Goal: Ask a question: Seek information or help from site administrators or community

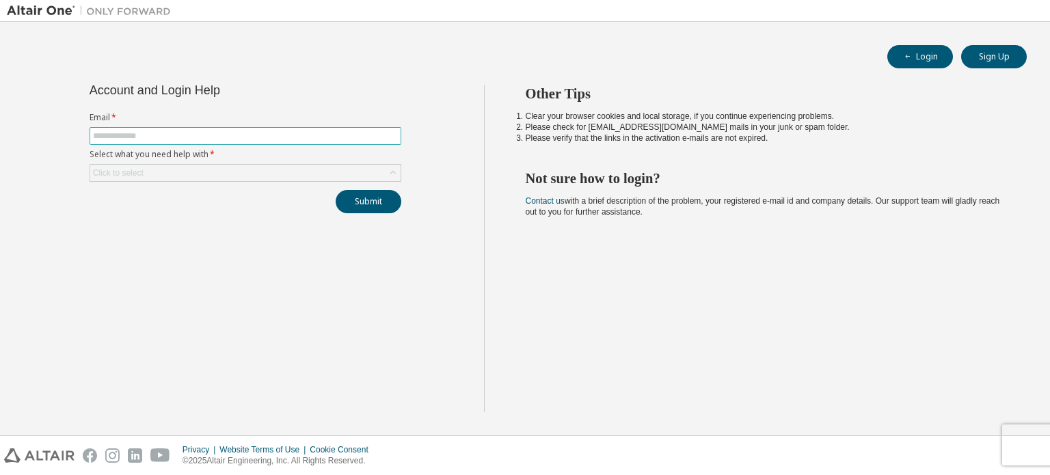
click at [371, 141] on input "text" at bounding box center [245, 136] width 305 height 11
type input "**********"
click at [286, 168] on div "Click to select" at bounding box center [245, 173] width 310 height 16
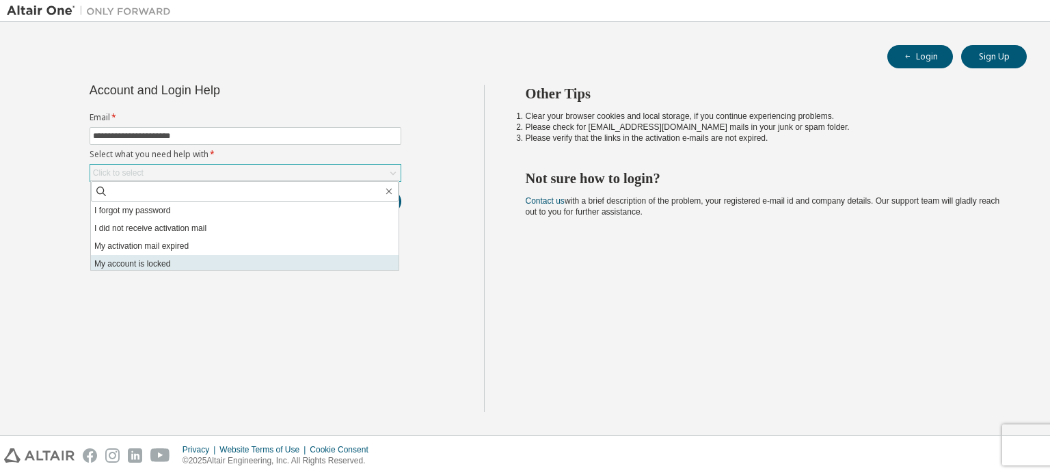
click at [259, 261] on li "My account is locked" at bounding box center [245, 264] width 308 height 18
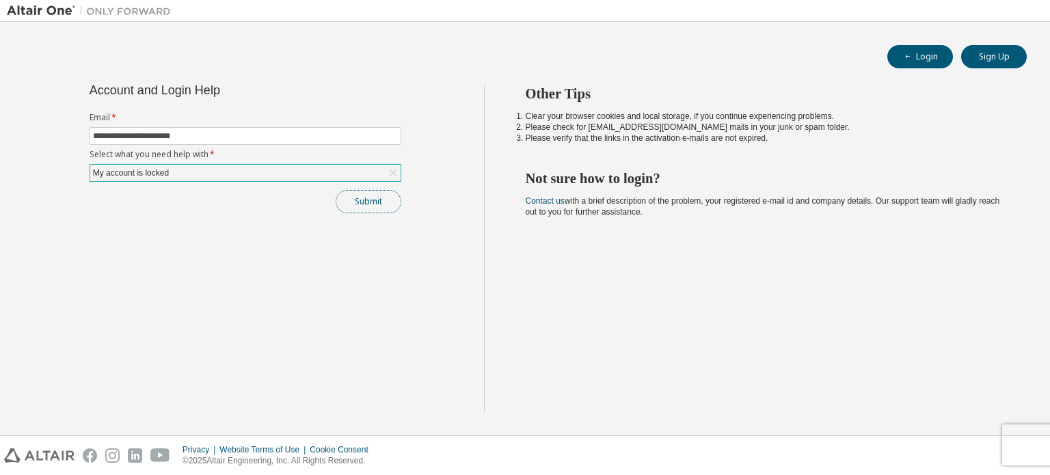
click at [363, 204] on button "Submit" at bounding box center [369, 201] width 66 height 23
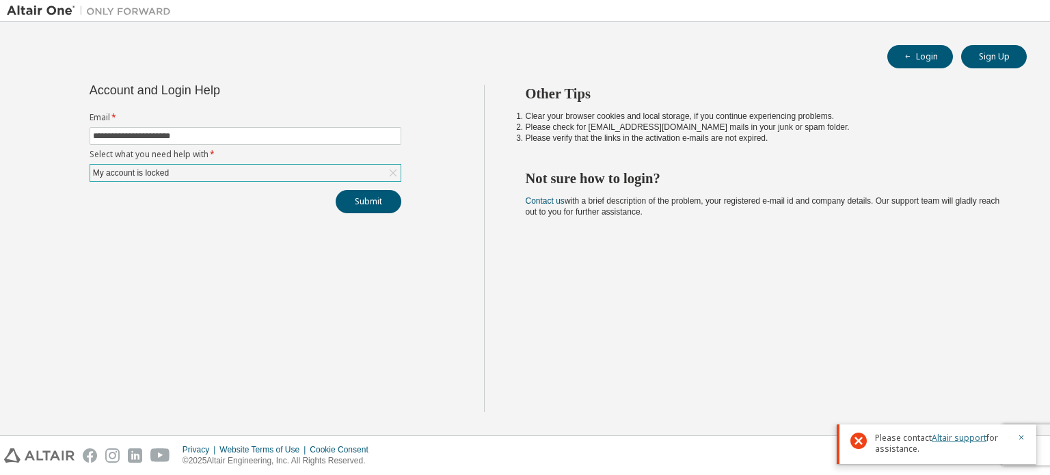
click at [957, 440] on link "Altair support" at bounding box center [959, 438] width 55 height 12
click at [950, 436] on link "Altair support" at bounding box center [959, 438] width 55 height 12
click at [946, 437] on link "Altair support" at bounding box center [959, 438] width 55 height 12
drag, startPoint x: 928, startPoint y: 462, endPoint x: 946, endPoint y: 440, distance: 28.7
click at [946, 440] on div "Please contact Altair support for assistance." at bounding box center [937, 445] width 200 height 40
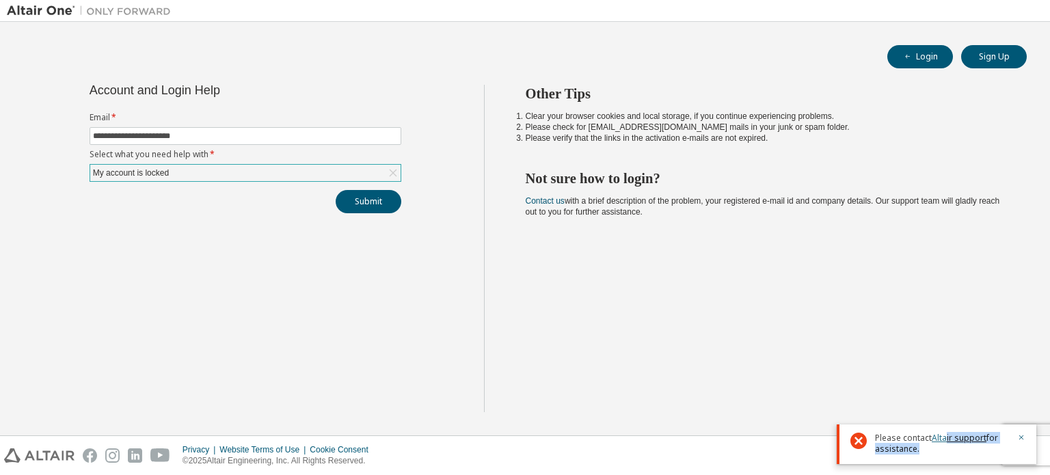
click at [946, 440] on link "Altair support" at bounding box center [959, 438] width 55 height 12
click at [937, 441] on link "Altair support" at bounding box center [959, 438] width 55 height 12
click at [919, 365] on div "Other Tips Clear your browser cookies and local storage, if you continue experi…" at bounding box center [764, 248] width 560 height 327
click at [962, 443] on link "Altair support" at bounding box center [959, 438] width 55 height 12
click at [969, 441] on link "Altair support" at bounding box center [959, 438] width 55 height 12
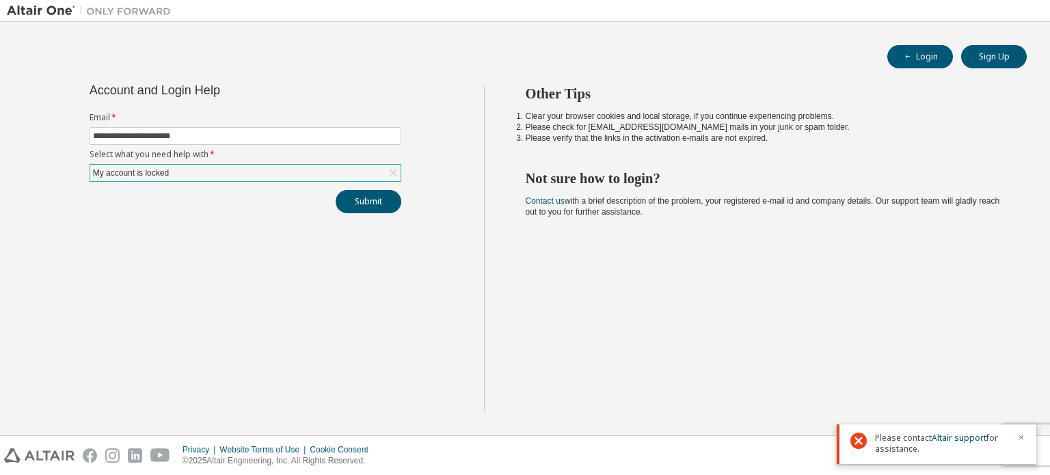
click at [1023, 439] on icon "button" at bounding box center [1021, 437] width 8 height 8
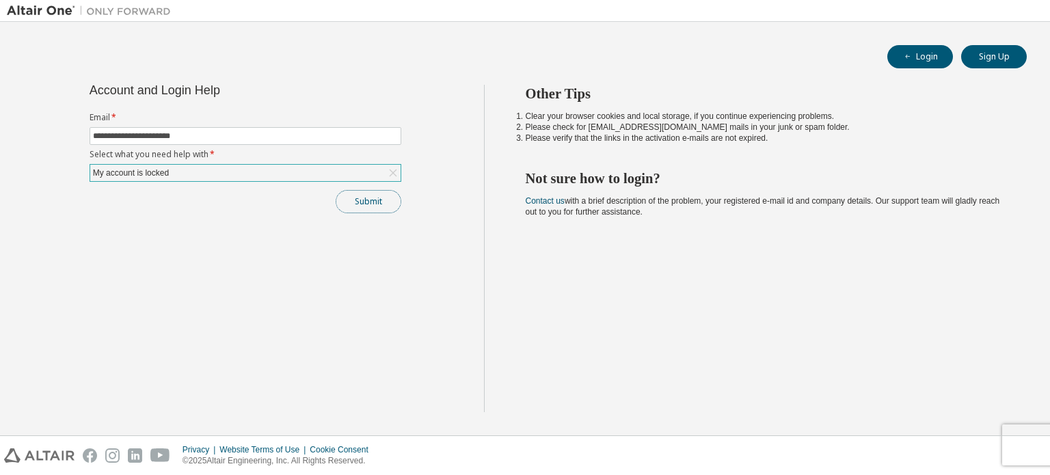
click at [381, 198] on button "Submit" at bounding box center [369, 201] width 66 height 23
